Goal: Transaction & Acquisition: Purchase product/service

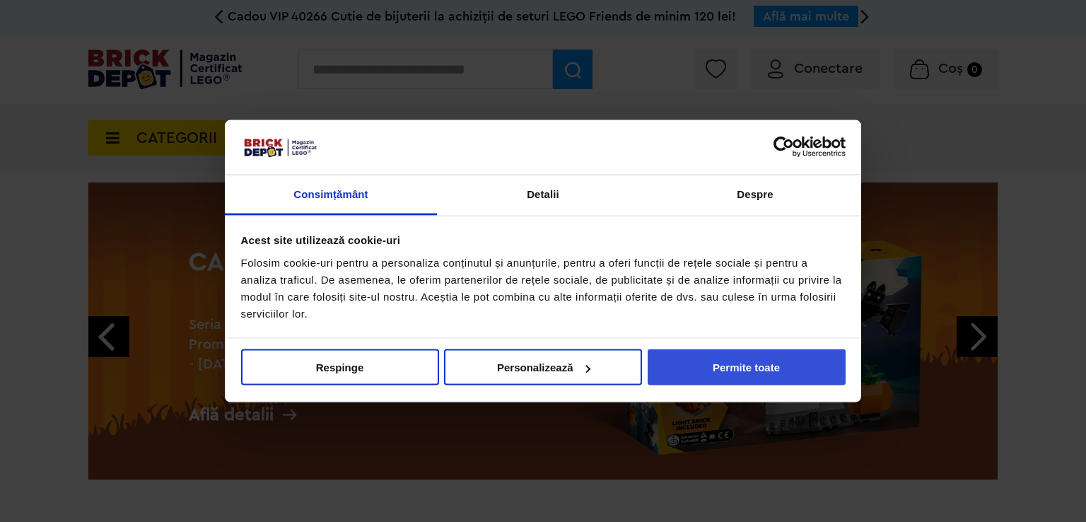
click at [702, 364] on button "Permite toate" at bounding box center [747, 367] width 198 height 36
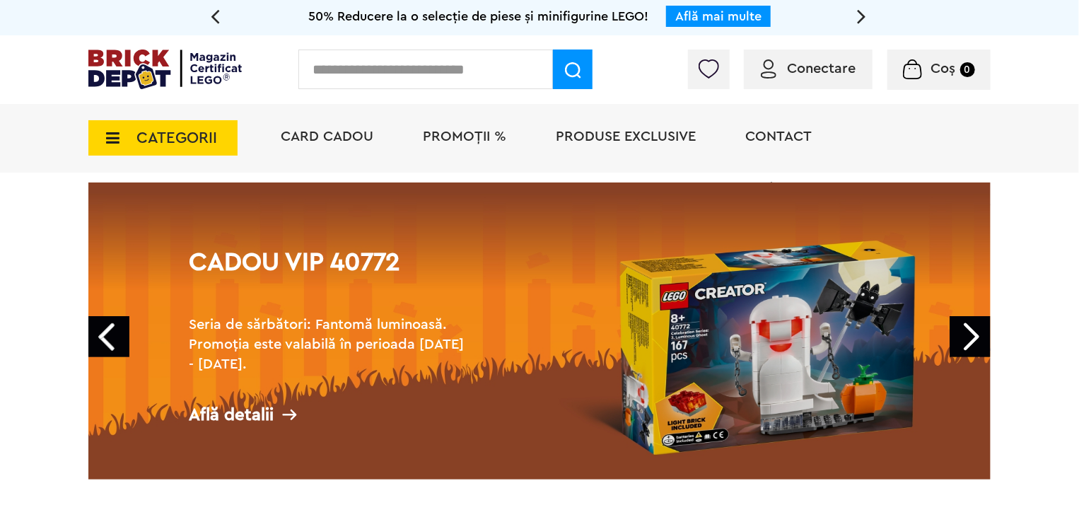
click at [457, 132] on span "PROMOȚII %" at bounding box center [464, 136] width 83 height 14
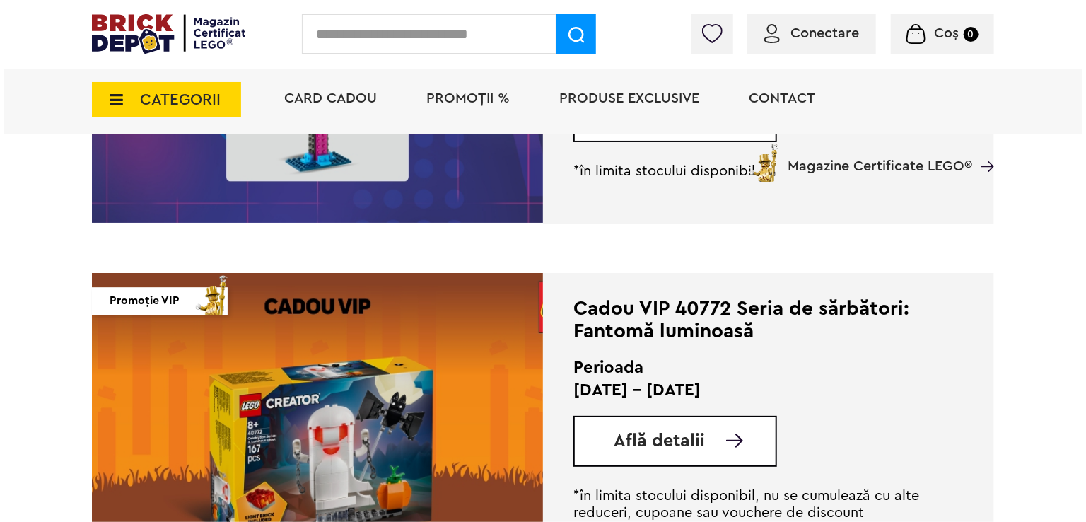
scroll to position [1485, 0]
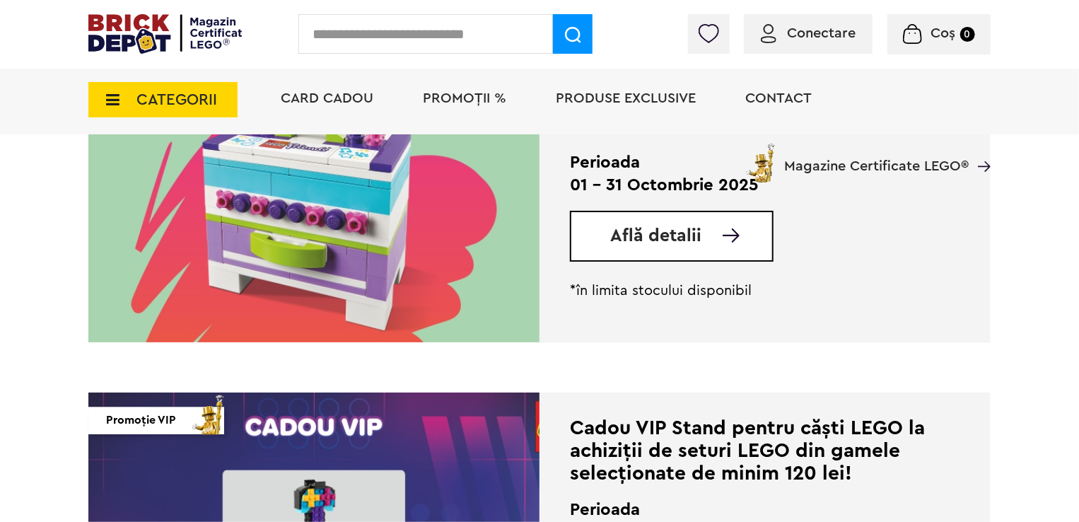
click at [435, 35] on input "text" at bounding box center [425, 34] width 255 height 40
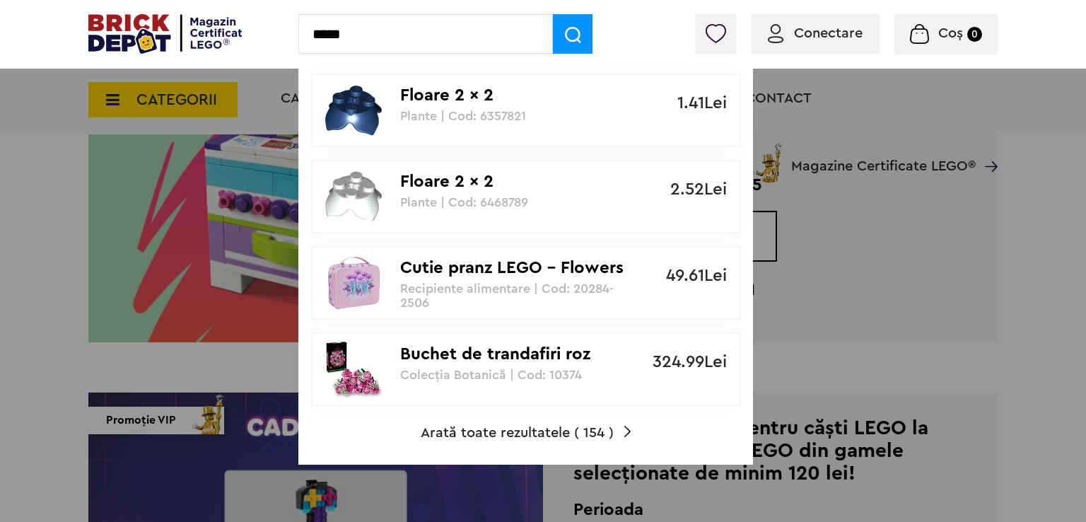
type input "*****"
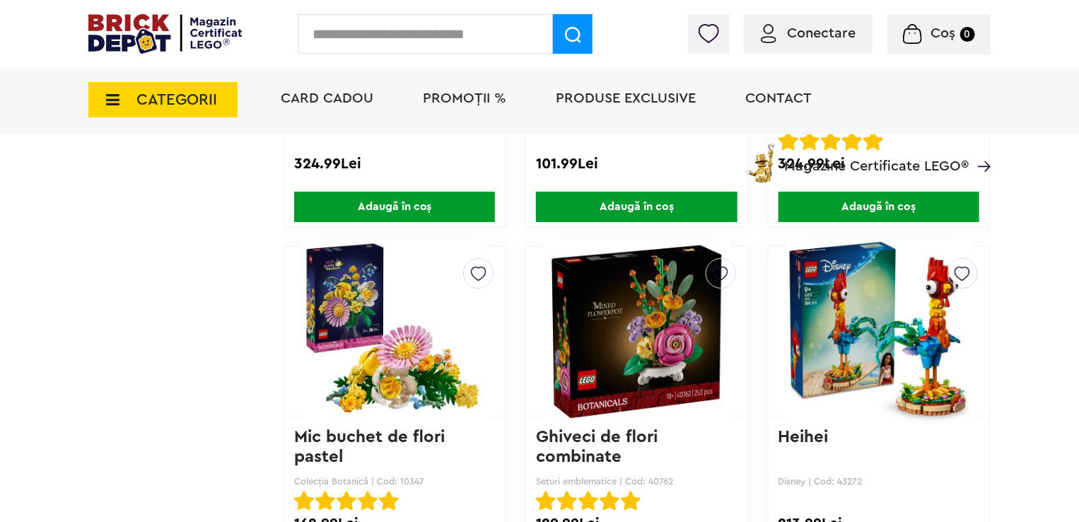
scroll to position [2639, 0]
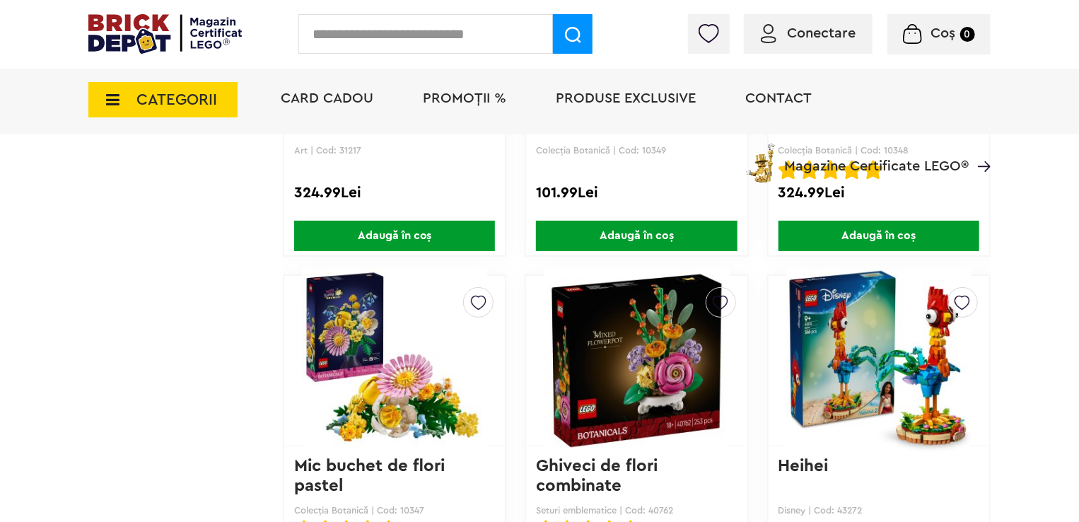
click at [639, 320] on img at bounding box center [636, 361] width 185 height 198
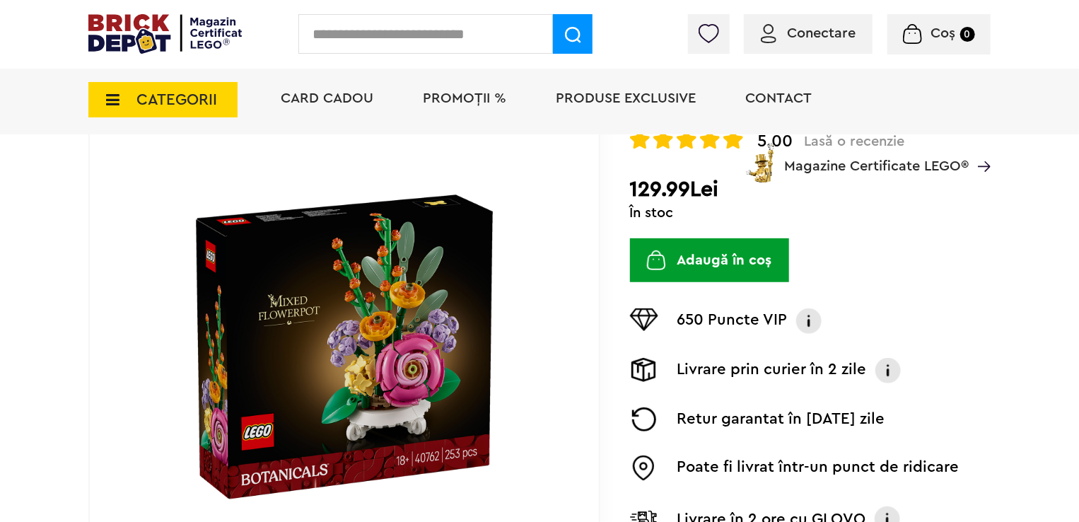
scroll to position [165, 0]
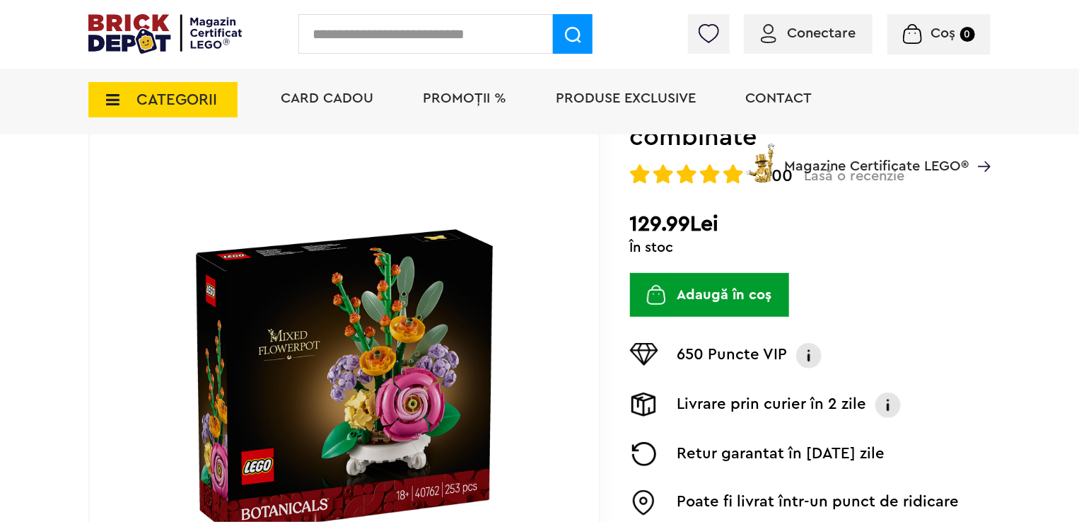
click at [713, 273] on button "Adaugă în coș" at bounding box center [709, 295] width 159 height 44
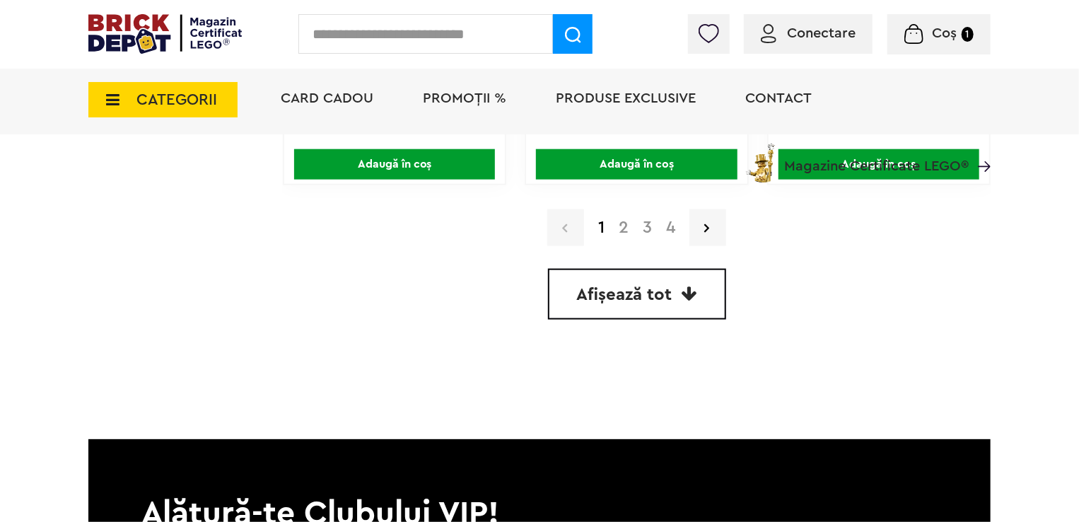
scroll to position [3432, 0]
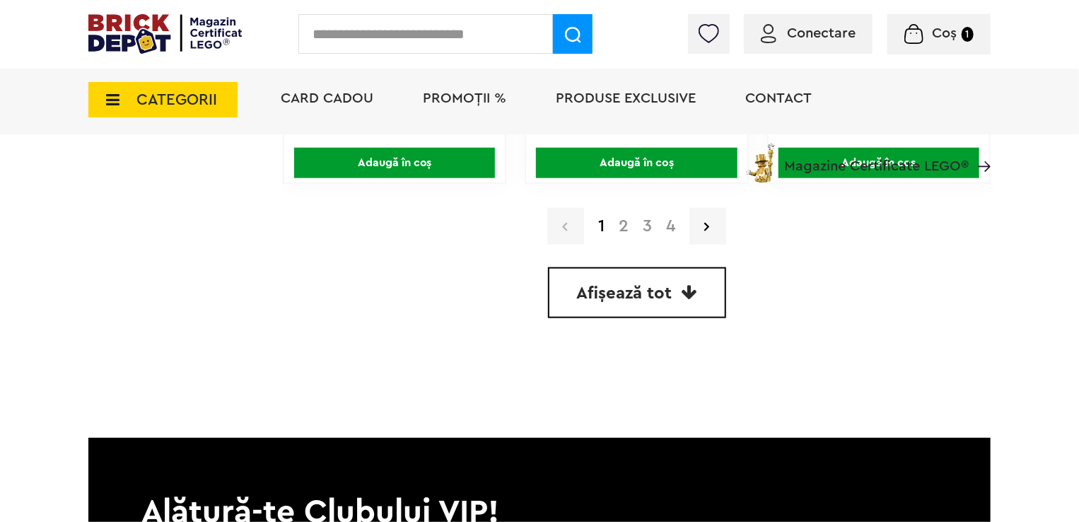
click at [625, 285] on span "Afișează tot" at bounding box center [624, 293] width 95 height 17
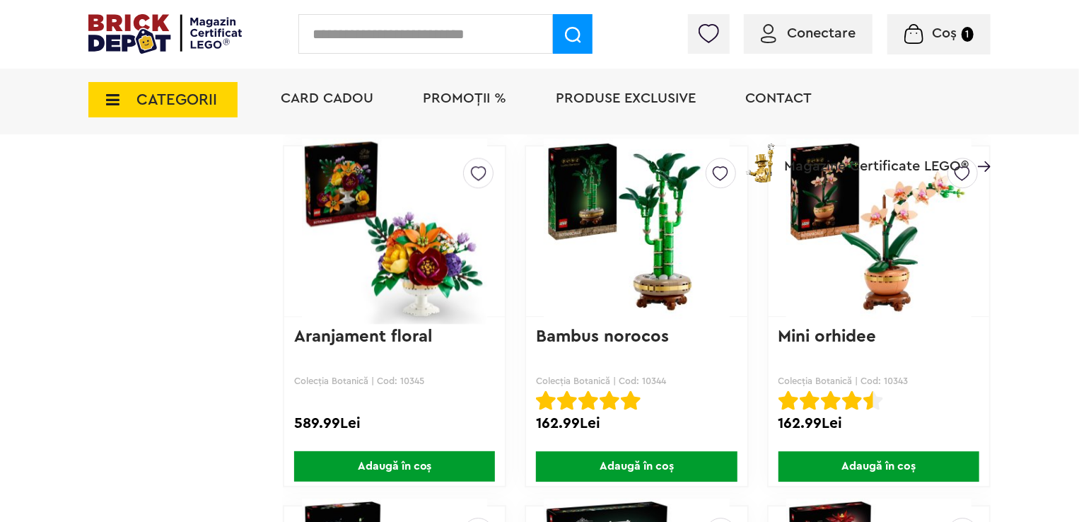
scroll to position [4604, 0]
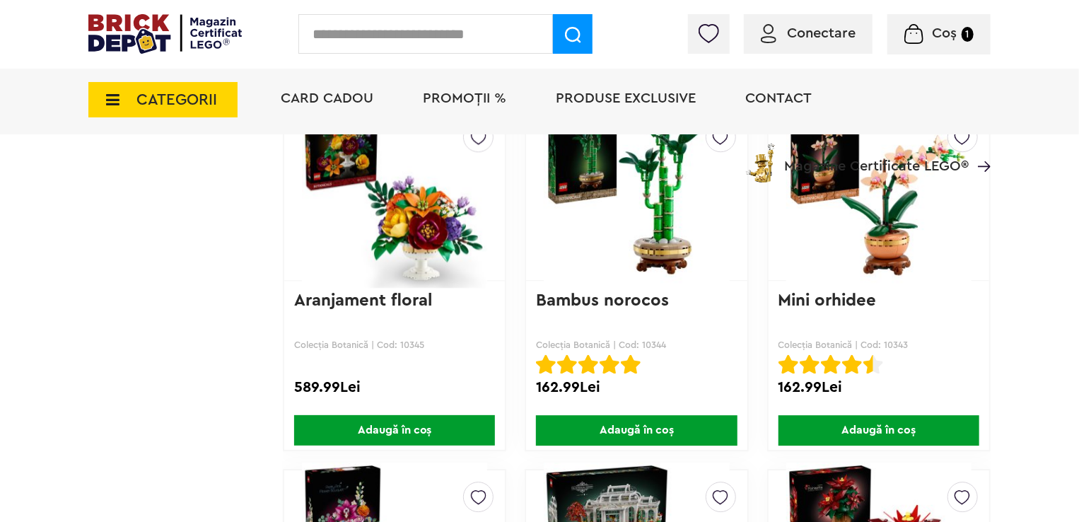
click at [911, 427] on span "Adaugă în coș" at bounding box center [878, 430] width 201 height 30
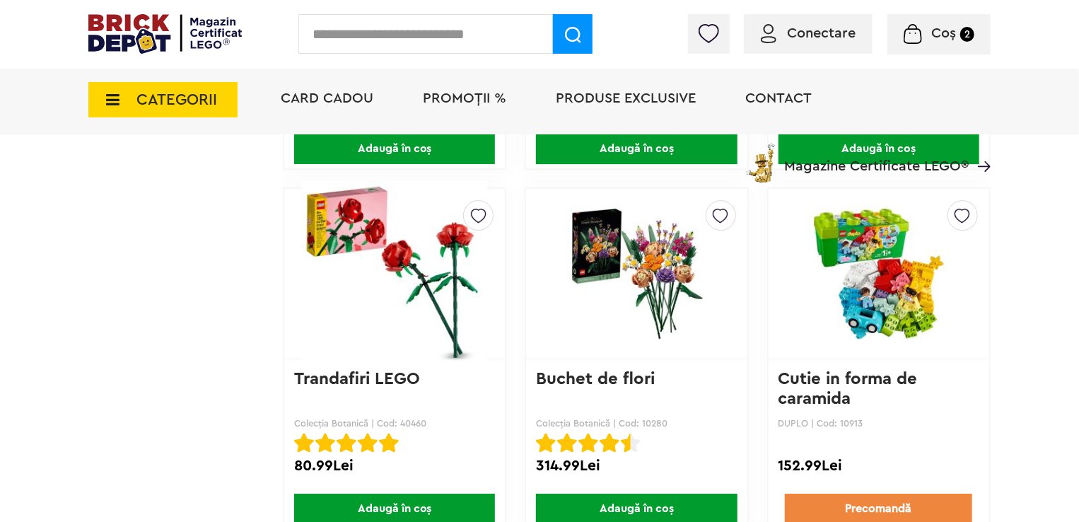
scroll to position [10048, 0]
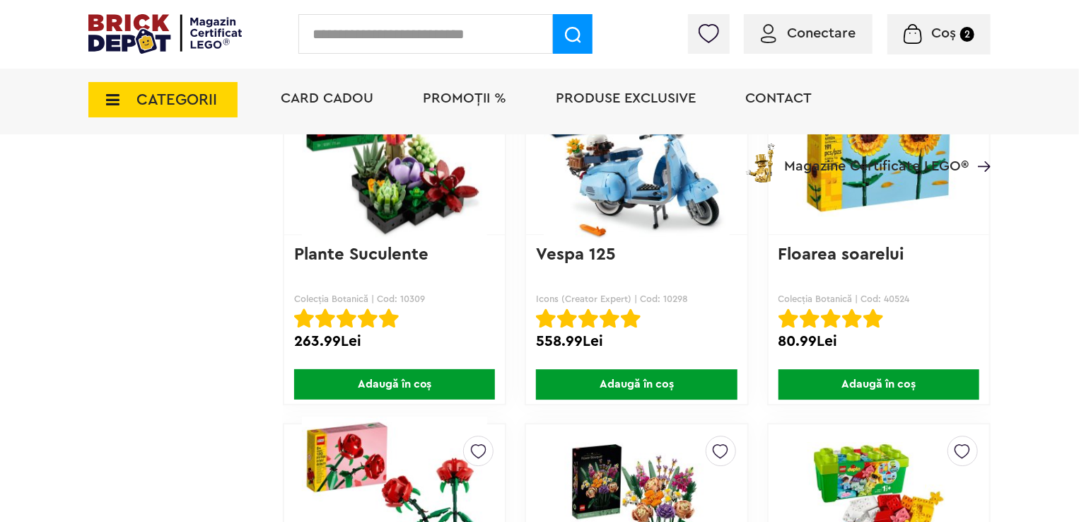
click at [922, 33] on span "Coș 2" at bounding box center [939, 33] width 71 height 14
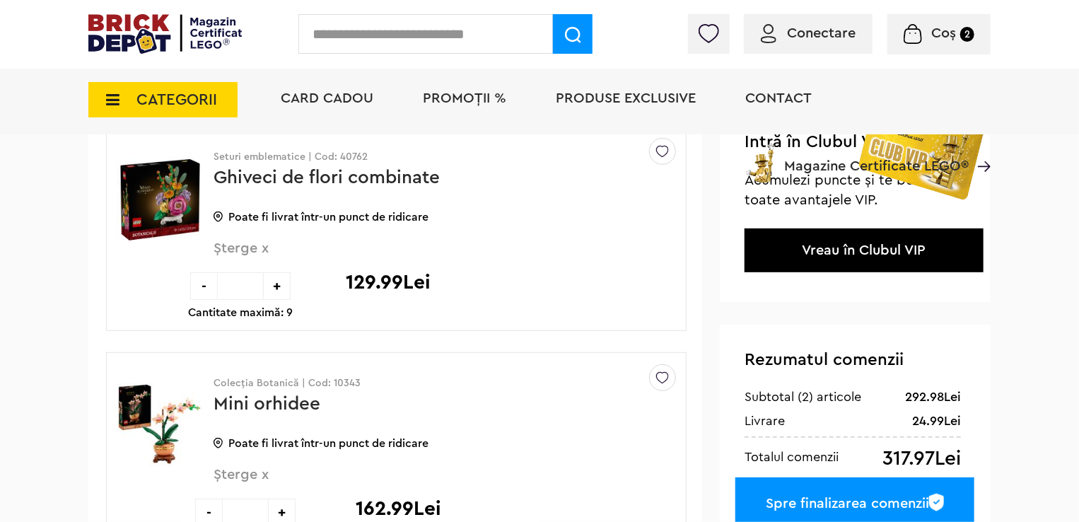
scroll to position [165, 0]
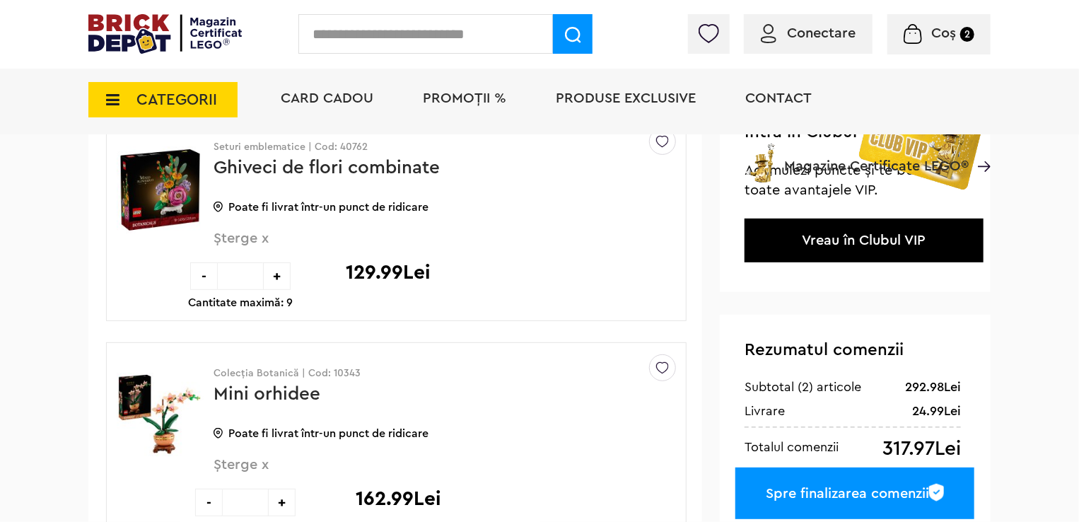
click at [772, 25] on img at bounding box center [769, 33] width 16 height 19
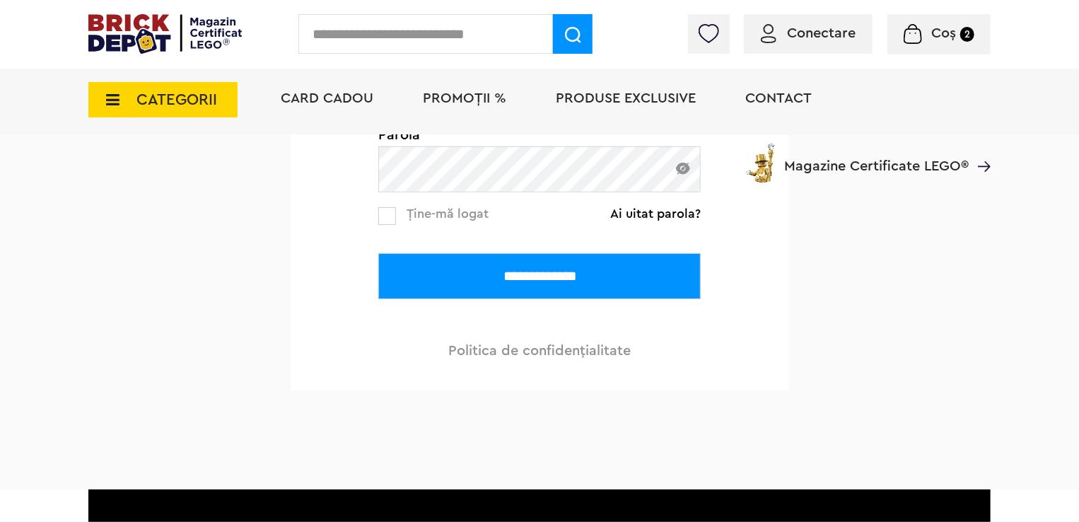
scroll to position [165, 0]
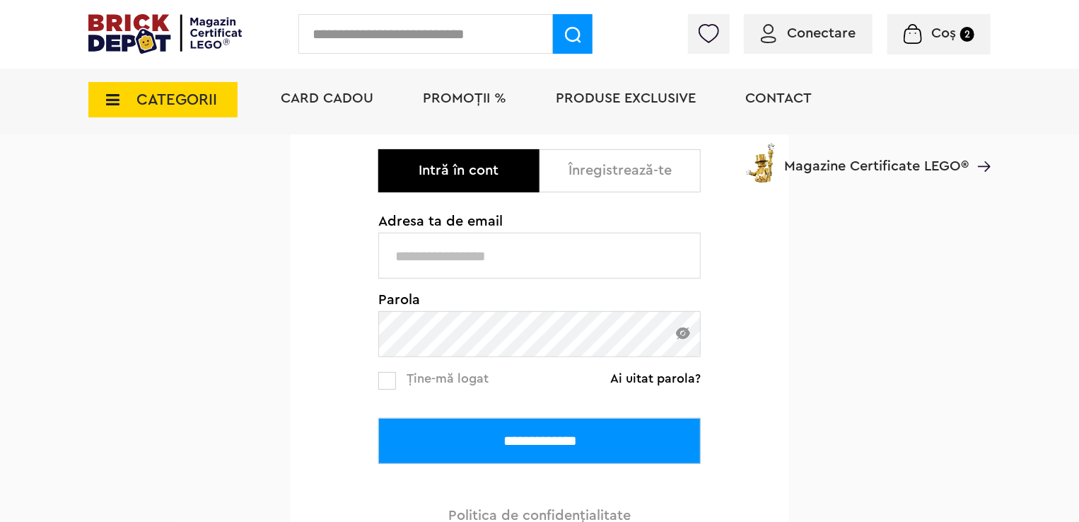
click at [600, 168] on div "Card Cadou PROMOȚII % Produse exclusive Contact Magazine Certificate LEGO®" at bounding box center [629, 124] width 724 height 117
click at [605, 162] on div "Card Cadou PROMOȚII % Produse exclusive Contact Magazine Certificate LEGO®" at bounding box center [629, 124] width 724 height 117
click at [589, 171] on div "Card Cadou PROMOȚII % Produse exclusive Contact Magazine Certificate LEGO®" at bounding box center [629, 124] width 724 height 117
click at [431, 258] on input "text" at bounding box center [539, 256] width 322 height 46
drag, startPoint x: 431, startPoint y: 258, endPoint x: 411, endPoint y: 257, distance: 19.8
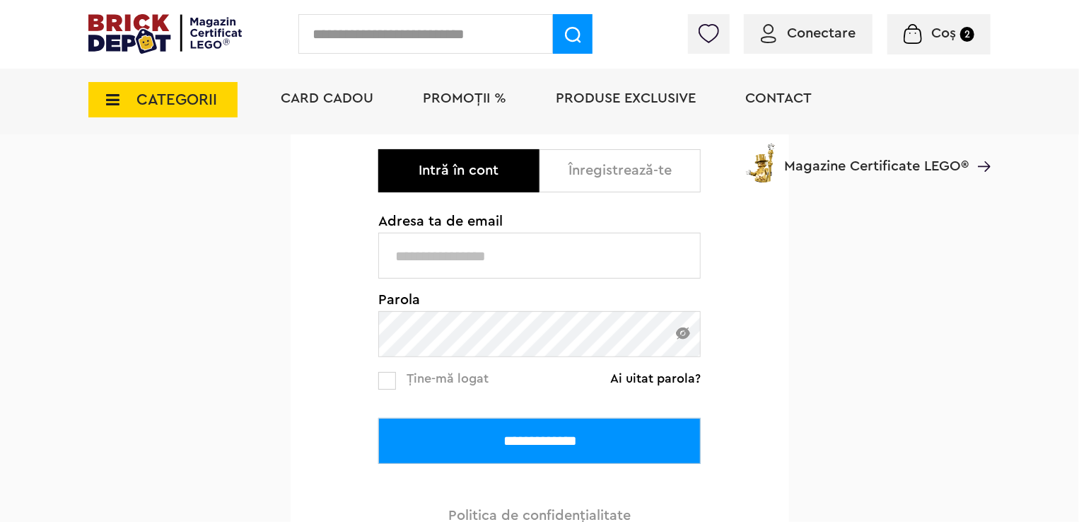
click at [411, 257] on input "text" at bounding box center [539, 256] width 322 height 46
type input "*"
click at [489, 183] on button "Intră în cont" at bounding box center [458, 170] width 161 height 43
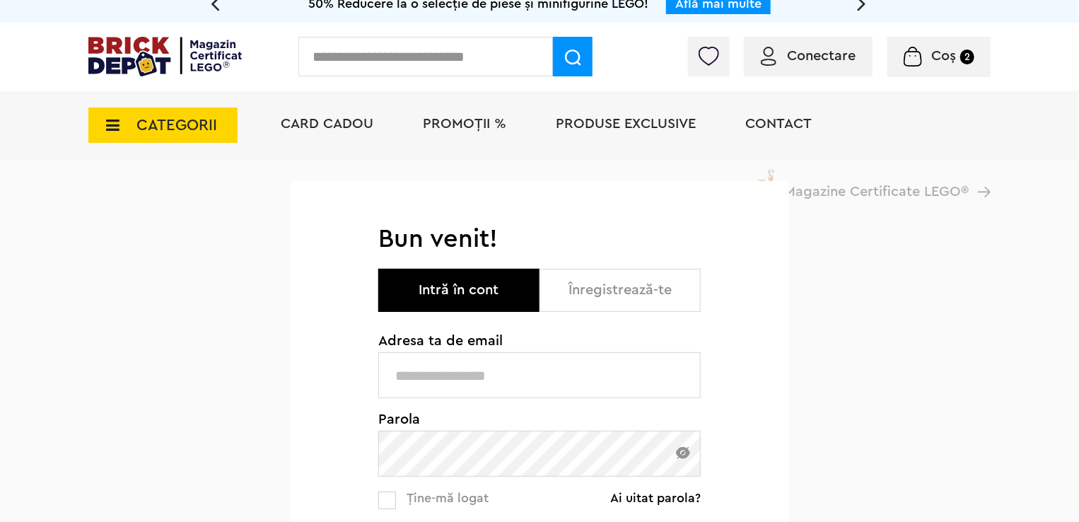
scroll to position [0, 0]
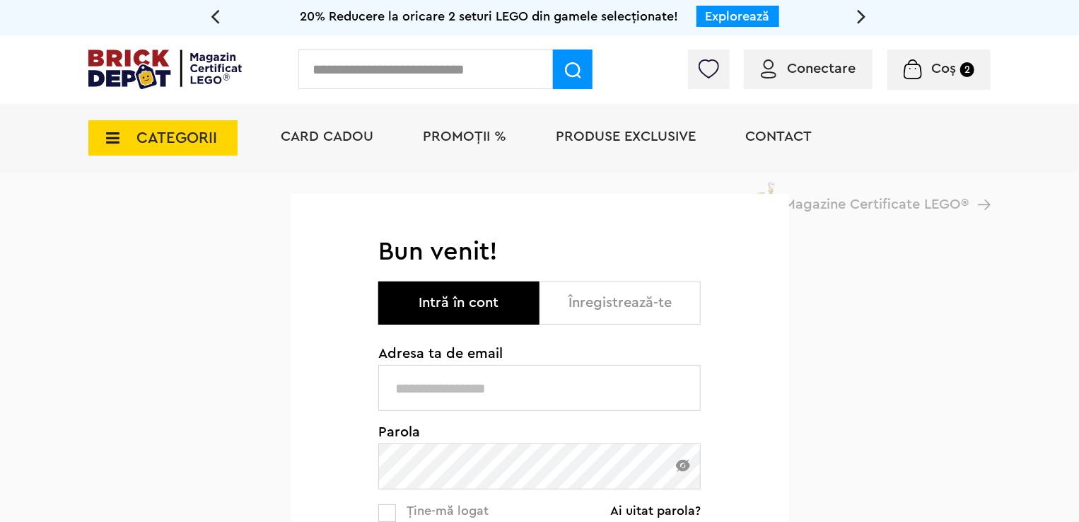
click at [590, 304] on button "Înregistrează-te" at bounding box center [619, 302] width 161 height 43
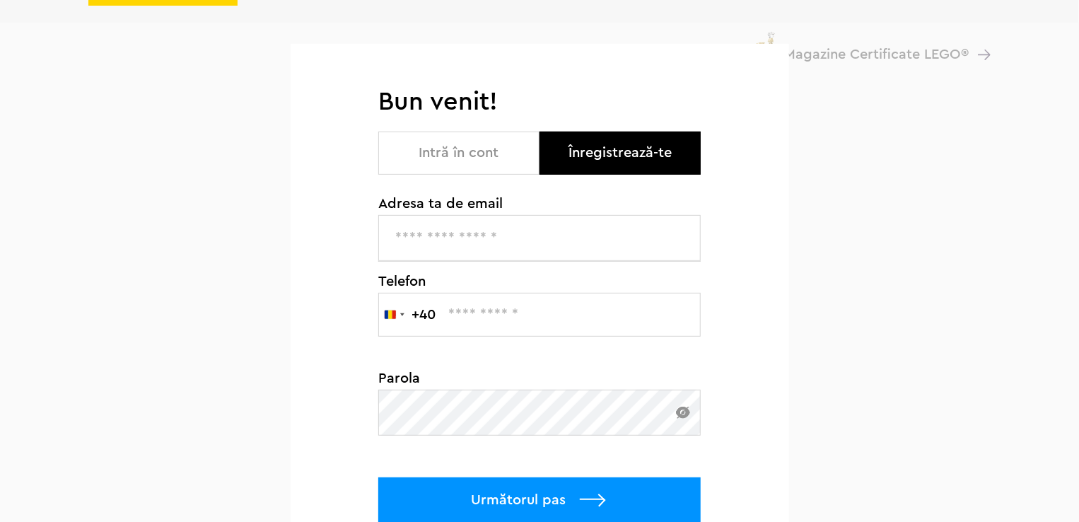
scroll to position [165, 0]
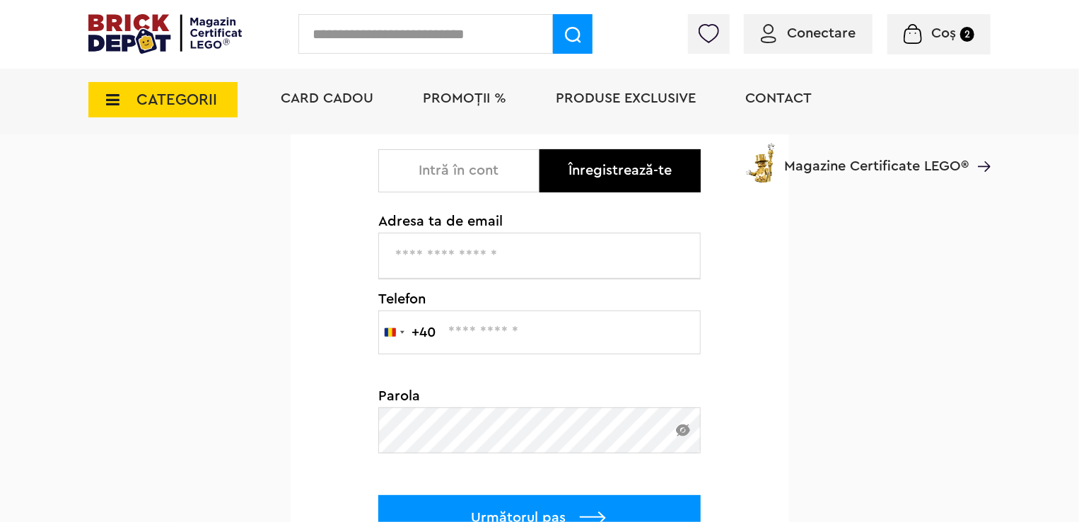
click at [455, 258] on input "text" at bounding box center [539, 256] width 322 height 46
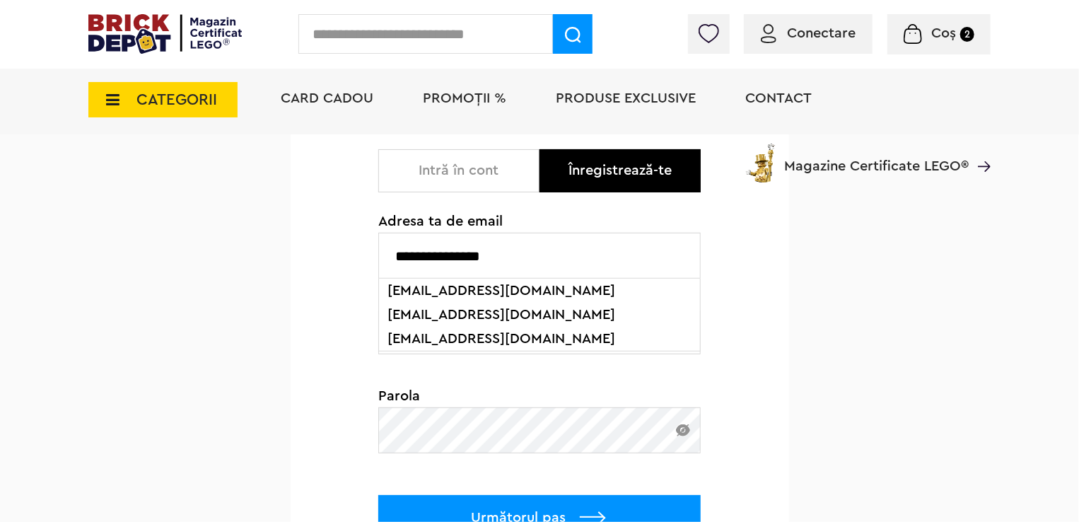
click at [510, 339] on li "iulianadiaconu@yahoo.com" at bounding box center [540, 339] width 314 height 24
type input "**********"
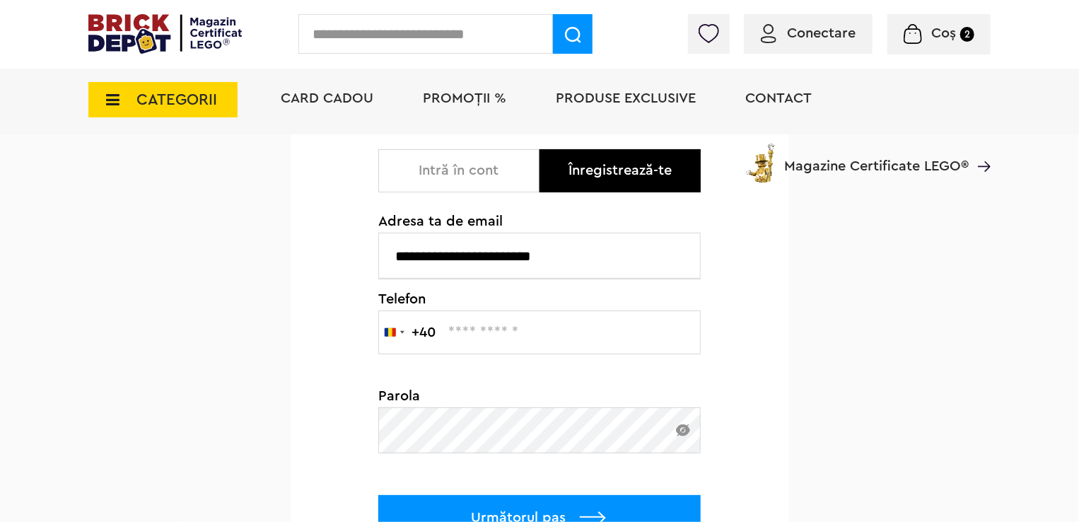
scroll to position [329, 0]
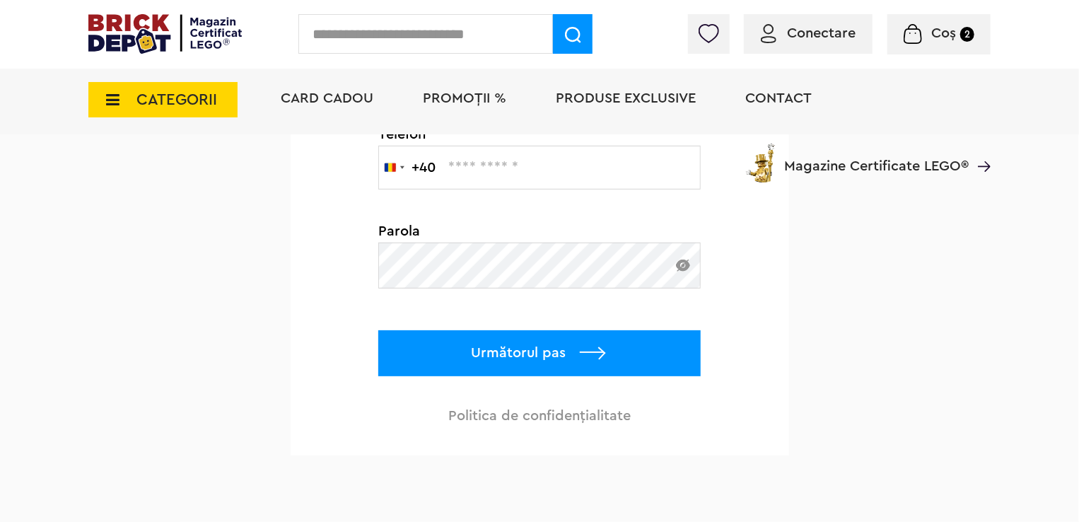
click at [564, 357] on p "Următorul pas" at bounding box center [539, 353] width 322 height 46
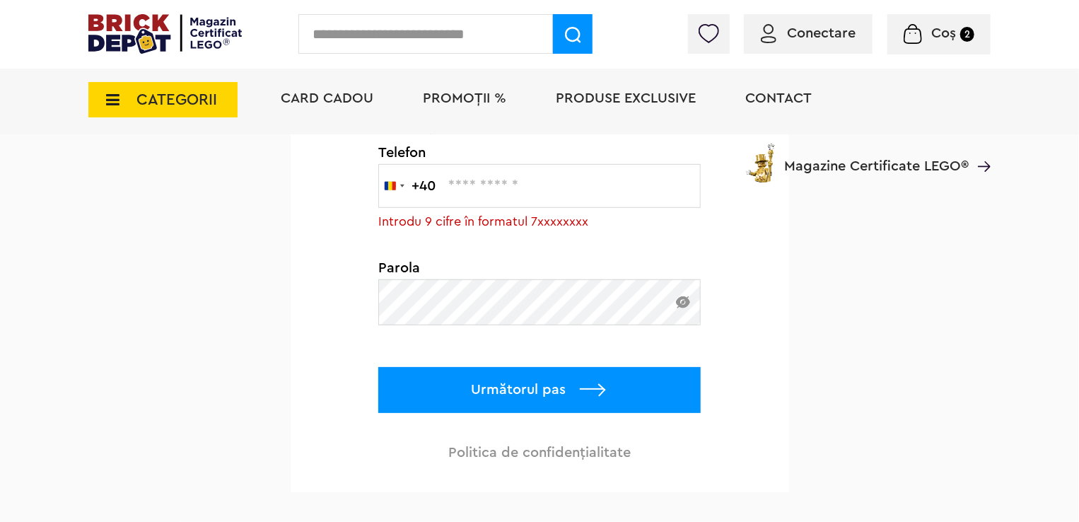
click at [472, 185] on input "text" at bounding box center [539, 186] width 322 height 44
type input "*********"
click at [603, 380] on p "Următorul pas" at bounding box center [539, 390] width 322 height 46
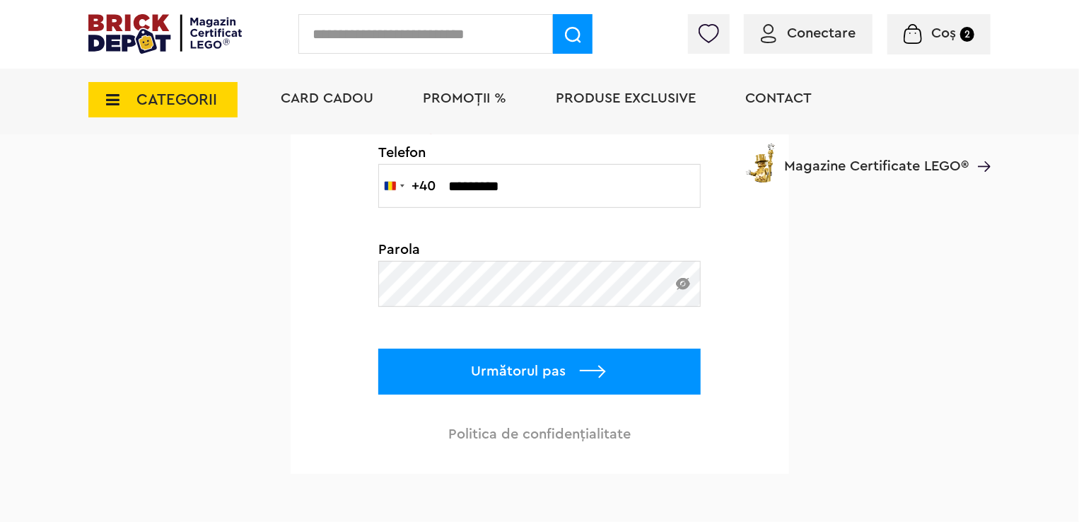
click at [588, 370] on p "Următorul pas" at bounding box center [539, 372] width 322 height 46
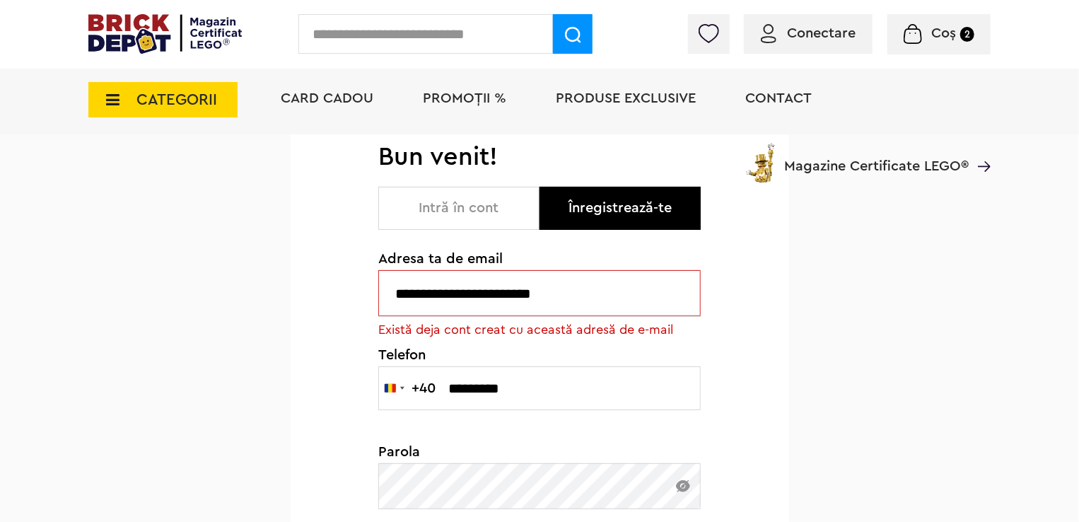
scroll to position [165, 0]
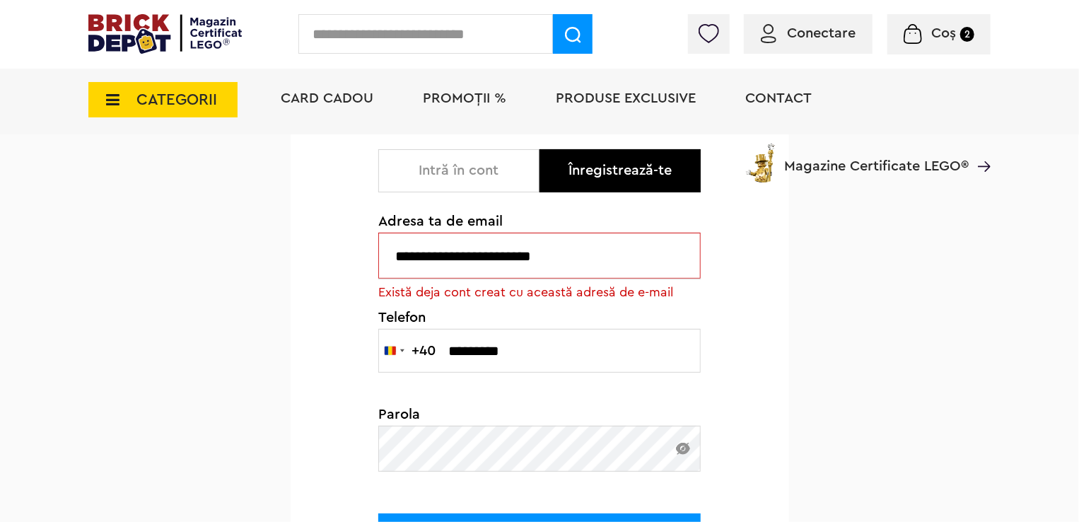
drag, startPoint x: 585, startPoint y: 255, endPoint x: 380, endPoint y: 254, distance: 205.0
click at [380, 254] on input "**********" at bounding box center [539, 256] width 322 height 46
click at [460, 167] on div "Card Cadou PROMOȚII % Produse exclusive Contact Magazine Certificate LEGO®" at bounding box center [629, 124] width 724 height 117
click at [463, 176] on div "Card Cadou PROMOȚII % Produse exclusive Contact Magazine Certificate LEGO®" at bounding box center [629, 124] width 724 height 117
drag, startPoint x: 577, startPoint y: 255, endPoint x: 504, endPoint y: 259, distance: 72.9
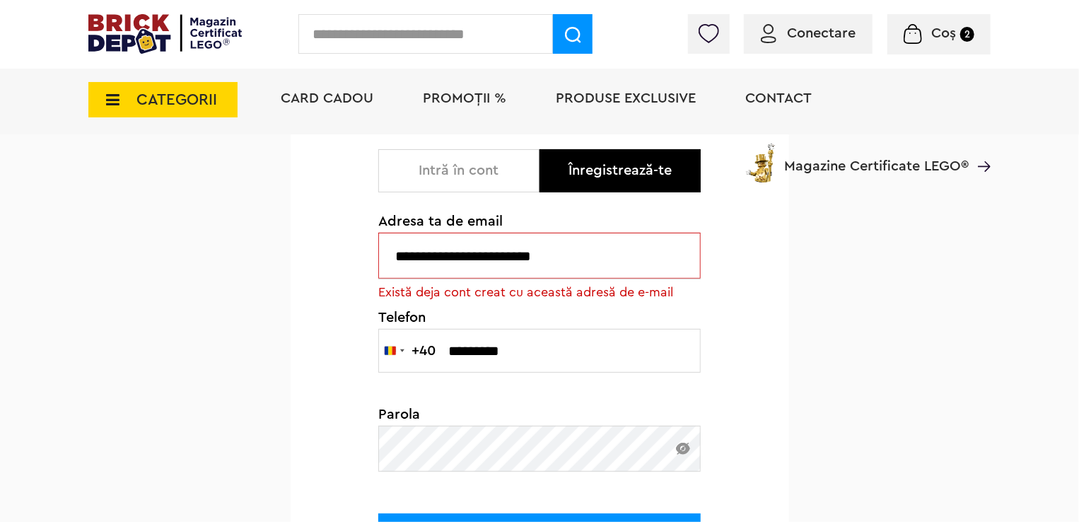
click at [504, 259] on input "**********" at bounding box center [539, 256] width 322 height 46
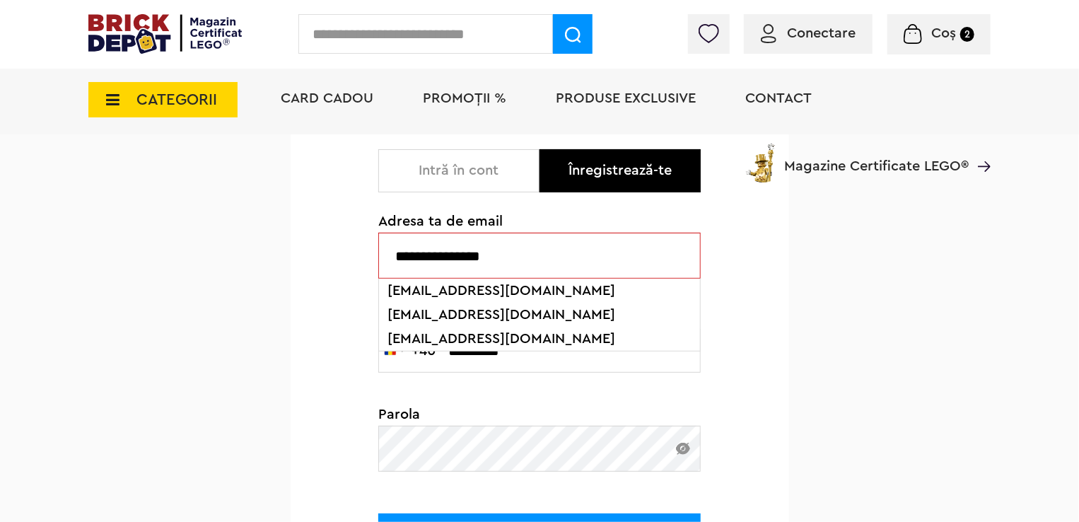
type input "**********"
click at [514, 169] on div "Card Cadou PROMOȚII % Produse exclusive Contact Magazine Certificate LEGO®" at bounding box center [629, 124] width 724 height 117
click at [562, 180] on div "Card Cadou PROMOȚII % Produse exclusive Contact Magazine Certificate LEGO®" at bounding box center [629, 124] width 724 height 117
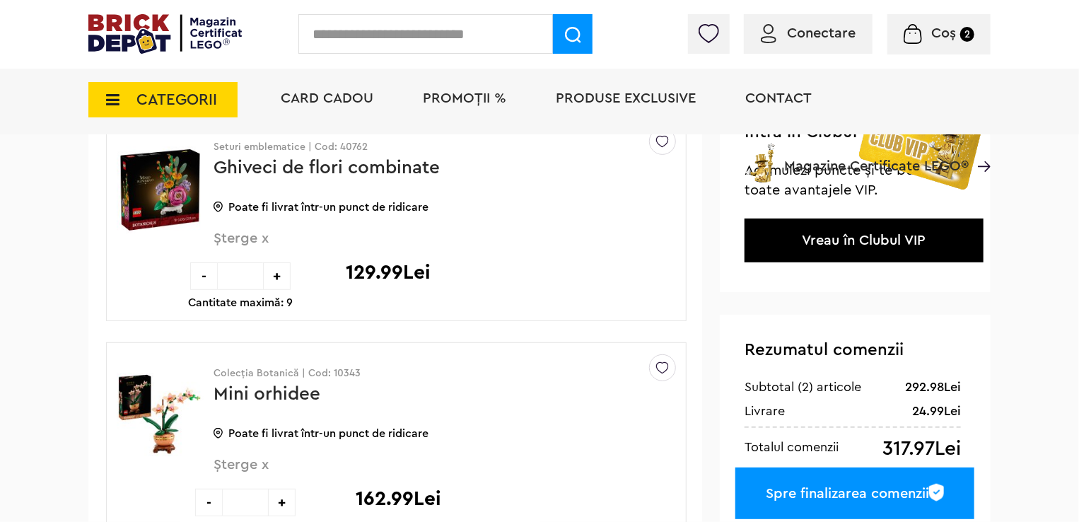
click at [786, 30] on div "Coș Ghiveci de flori combinate 129.99Lei Mini orhidee 162.99Lei Suma totală 292…" at bounding box center [882, 37] width 216 height 14
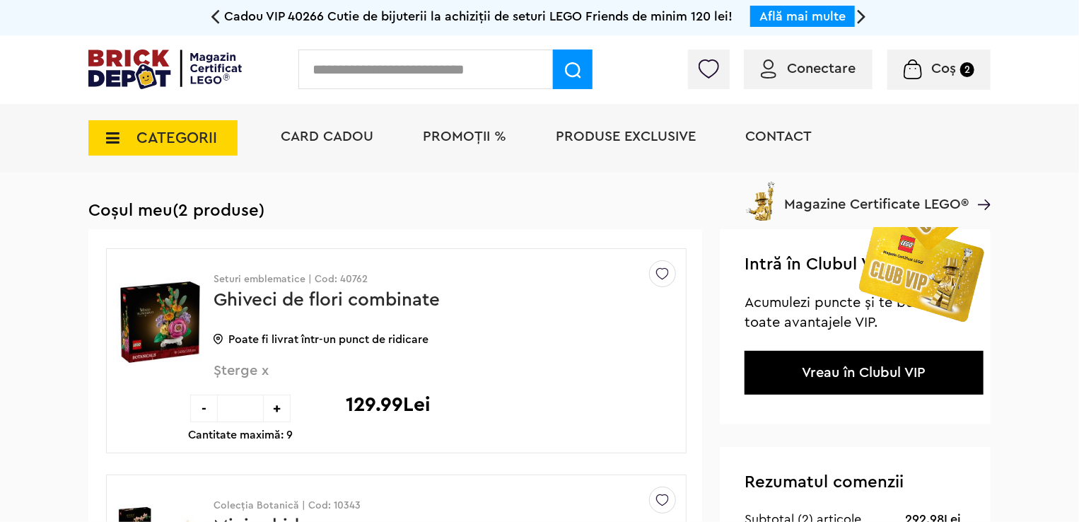
click at [783, 70] on span "Conectare" at bounding box center [808, 69] width 95 height 14
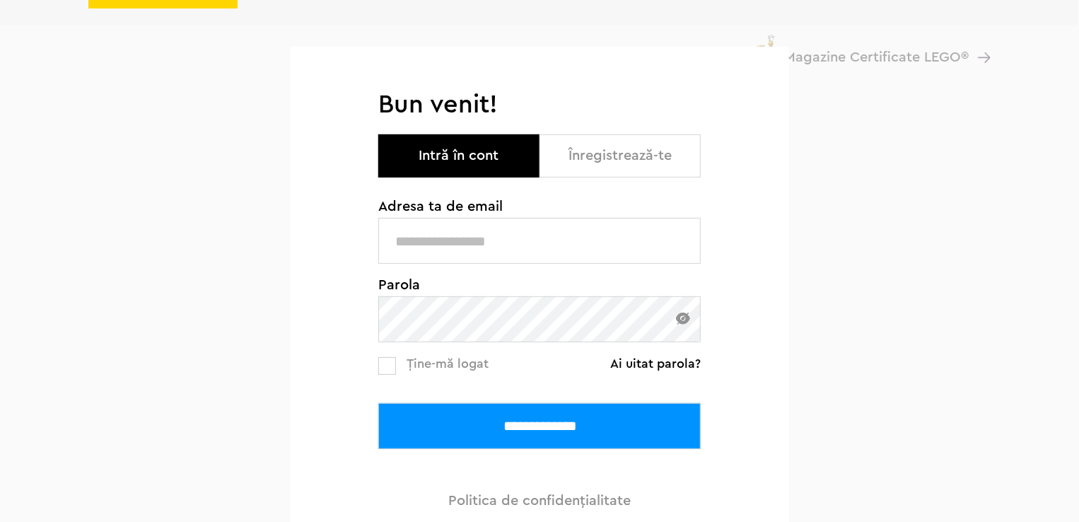
scroll to position [165, 0]
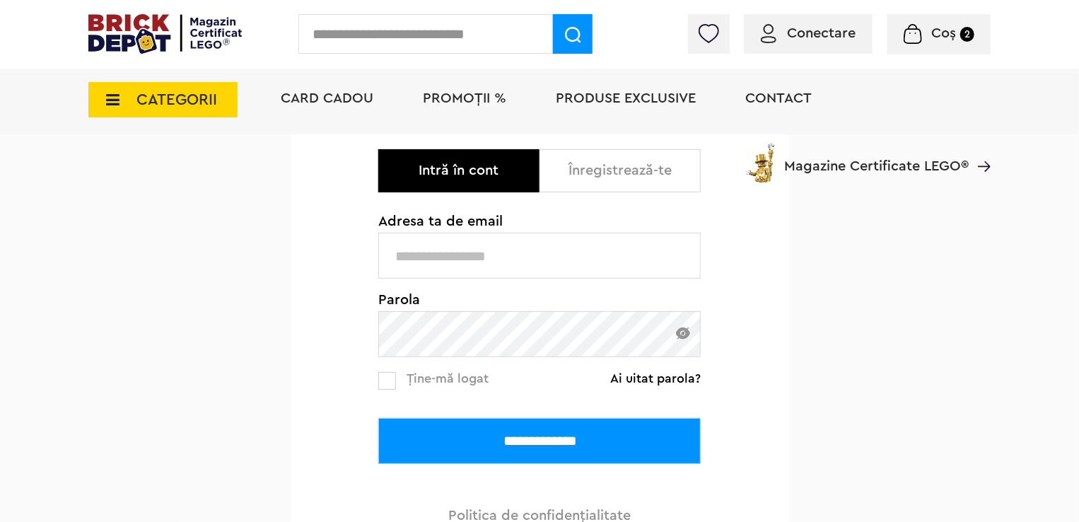
click at [427, 253] on input "text" at bounding box center [539, 256] width 322 height 46
type input "**********"
click at [378, 418] on input "**********" at bounding box center [539, 441] width 322 height 46
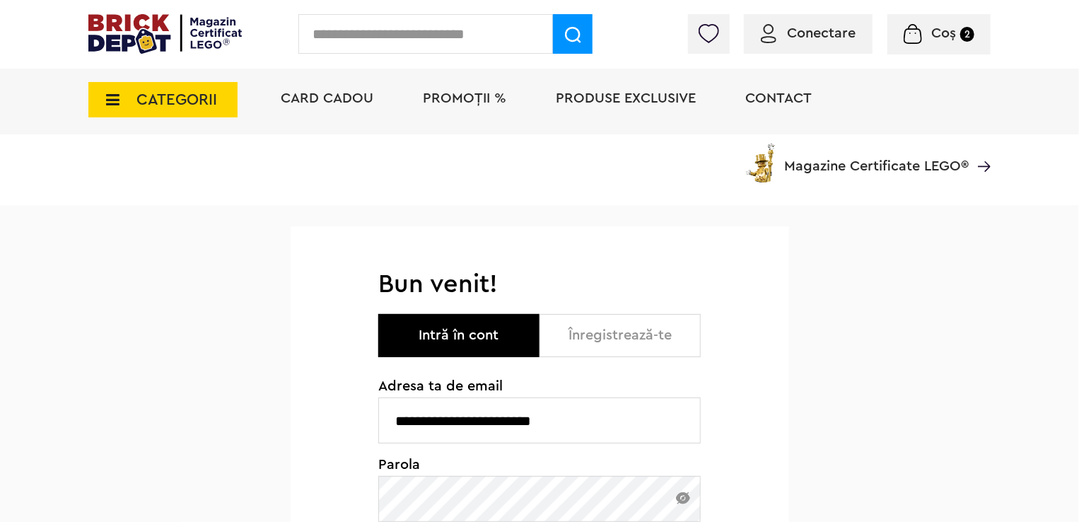
scroll to position [165, 0]
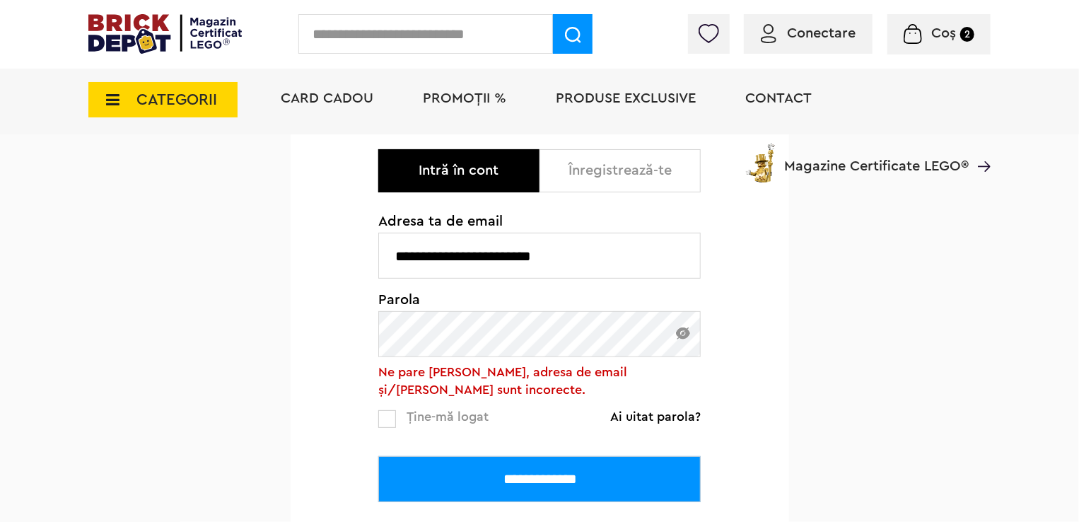
click at [378, 456] on input "**********" at bounding box center [539, 479] width 322 height 46
